Goal: Information Seeking & Learning: Find specific page/section

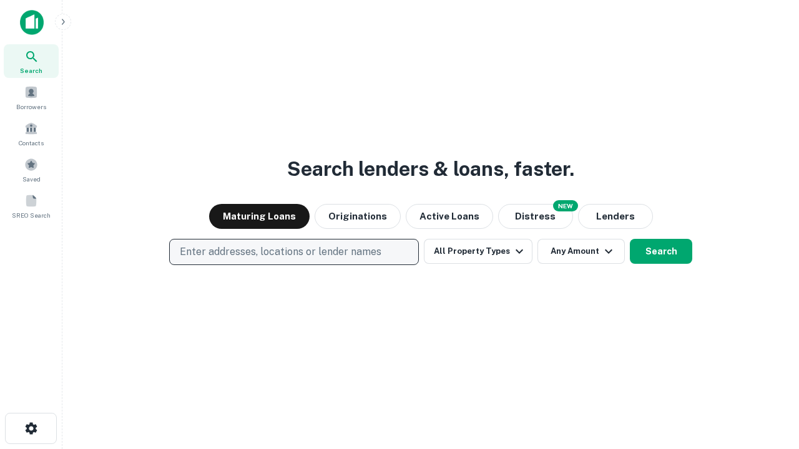
click at [293, 252] on p "Enter addresses, locations or lender names" at bounding box center [281, 252] width 202 height 15
type input "**********"
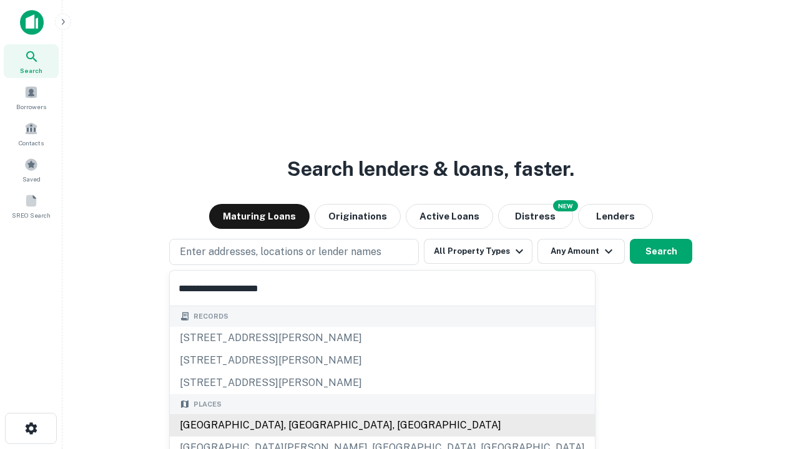
click at [298, 425] on div "[GEOGRAPHIC_DATA], [GEOGRAPHIC_DATA], [GEOGRAPHIC_DATA]" at bounding box center [382, 425] width 425 height 22
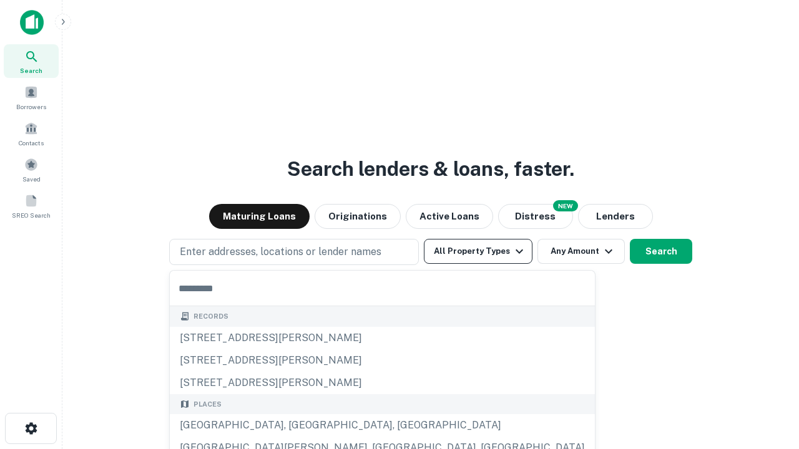
click at [478, 251] on button "All Property Types" at bounding box center [478, 251] width 109 height 25
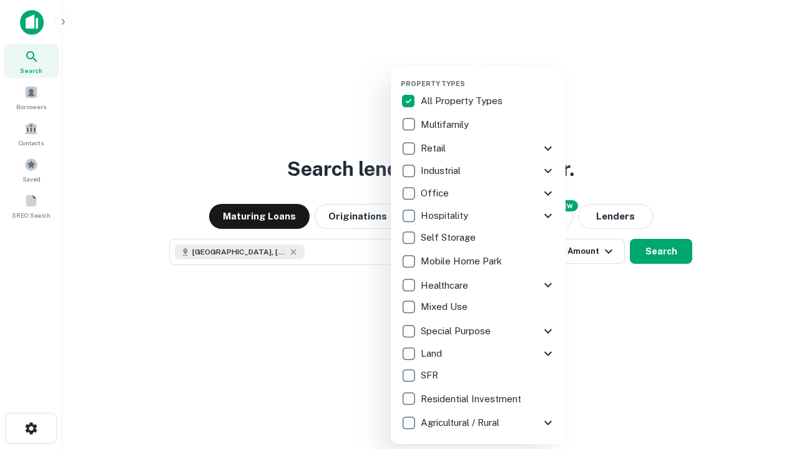
click at [488, 75] on button "button" at bounding box center [488, 75] width 175 height 1
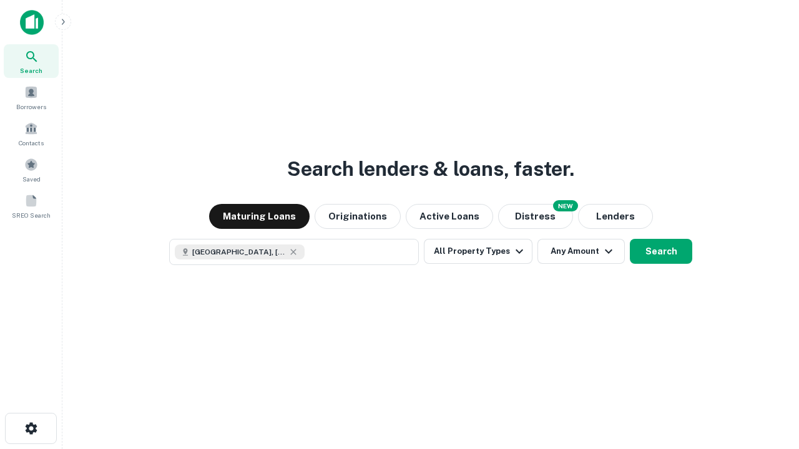
scroll to position [20, 0]
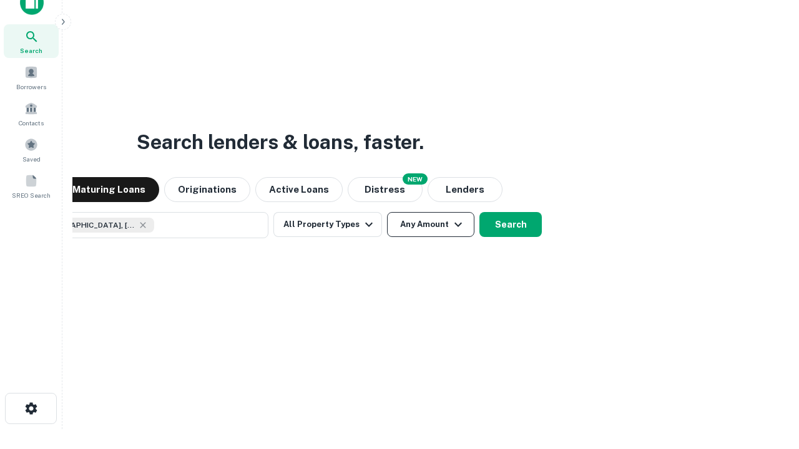
click at [387, 212] on button "Any Amount" at bounding box center [430, 224] width 87 height 25
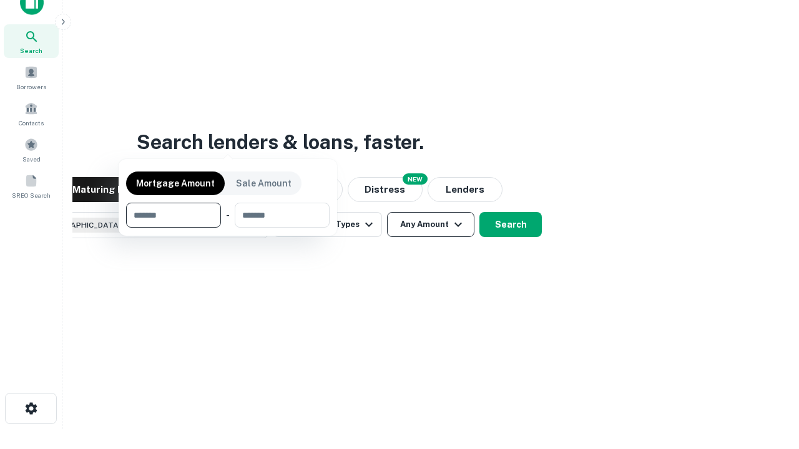
scroll to position [90, 353]
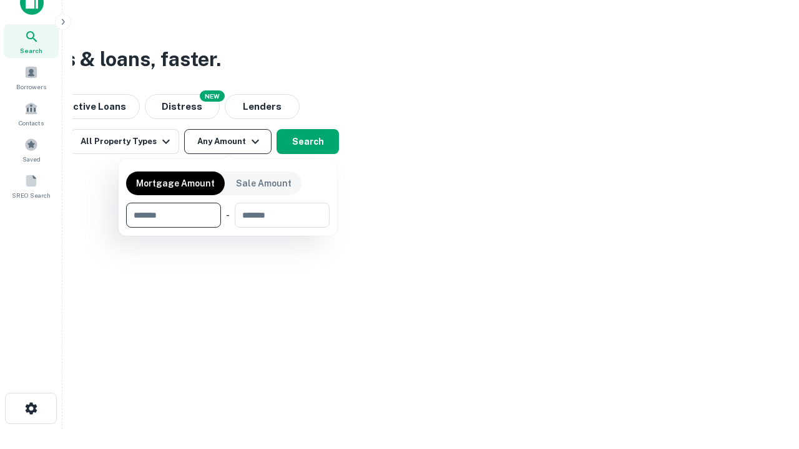
type input "*******"
click at [228, 228] on button "button" at bounding box center [227, 228] width 203 height 1
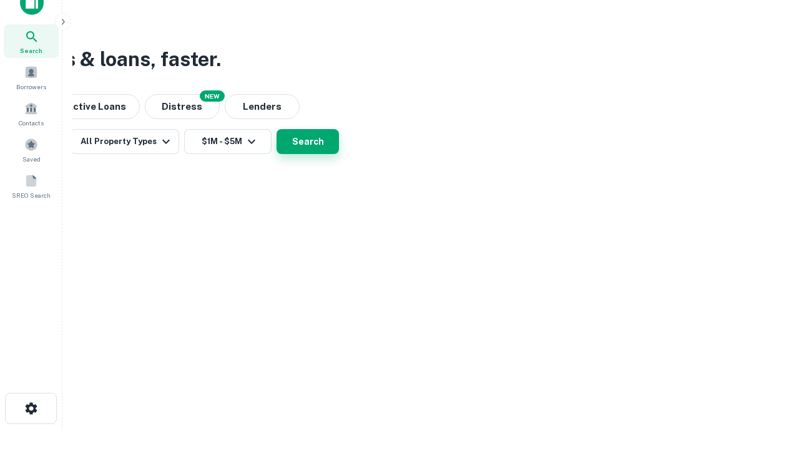
click at [339, 154] on button "Search" at bounding box center [307, 141] width 62 height 25
